Goal: Check status: Check status

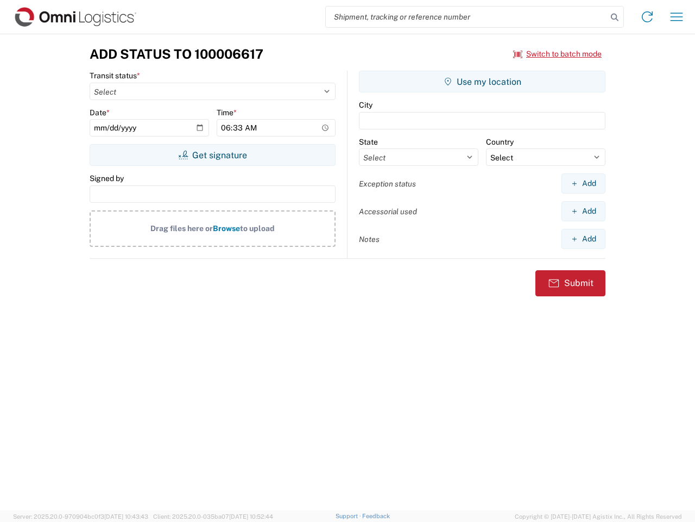
click at [467, 17] on input "search" at bounding box center [466, 17] width 281 height 21
click at [615, 17] on icon at bounding box center [614, 17] width 15 height 15
click at [648, 17] on icon at bounding box center [647, 16] width 17 height 17
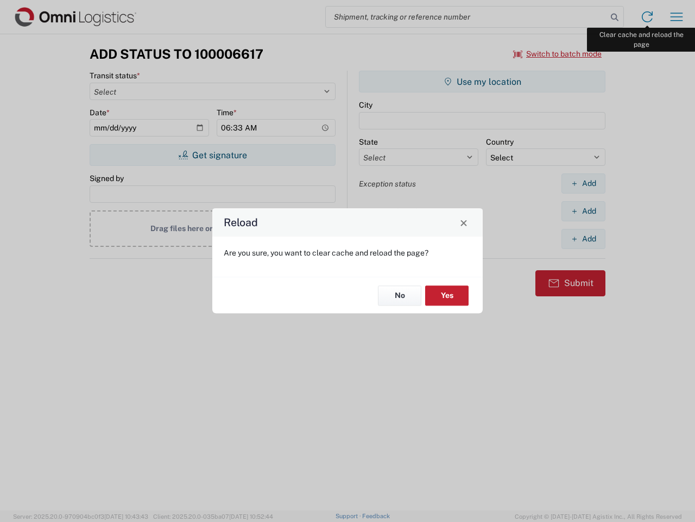
click at [677, 17] on div "Reload Are you sure, you want to clear cache and reload the page? No Yes" at bounding box center [347, 261] width 695 height 522
click at [558, 54] on div "Reload Are you sure, you want to clear cache and reload the page? No Yes" at bounding box center [347, 261] width 695 height 522
click at [212, 155] on div "Reload Are you sure, you want to clear cache and reload the page? No Yes" at bounding box center [347, 261] width 695 height 522
click at [482, 81] on div "Reload Are you sure, you want to clear cache and reload the page? No Yes" at bounding box center [347, 261] width 695 height 522
click at [583, 183] on div "Reload Are you sure, you want to clear cache and reload the page? No Yes" at bounding box center [347, 261] width 695 height 522
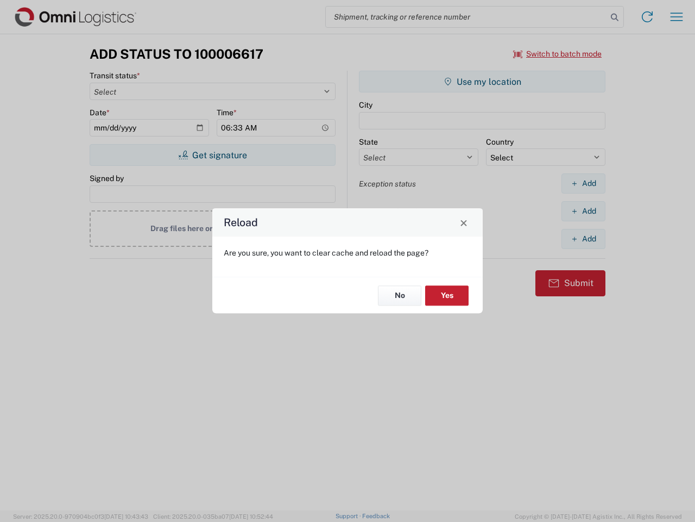
click at [583, 211] on div "Reload Are you sure, you want to clear cache and reload the page? No Yes" at bounding box center [347, 261] width 695 height 522
click at [583, 238] on div "Reload Are you sure, you want to clear cache and reload the page? No Yes" at bounding box center [347, 261] width 695 height 522
